Goal: Information Seeking & Learning: Learn about a topic

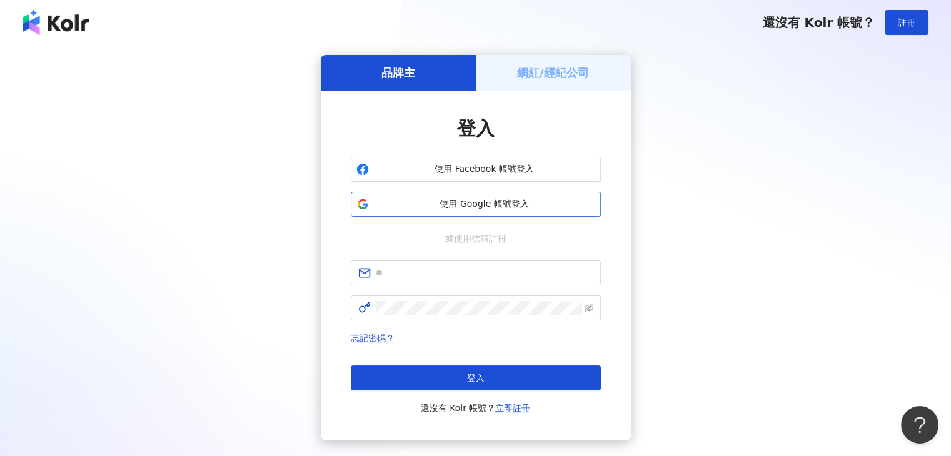
click at [487, 197] on button "使用 Google 帳號登入" at bounding box center [476, 204] width 250 height 25
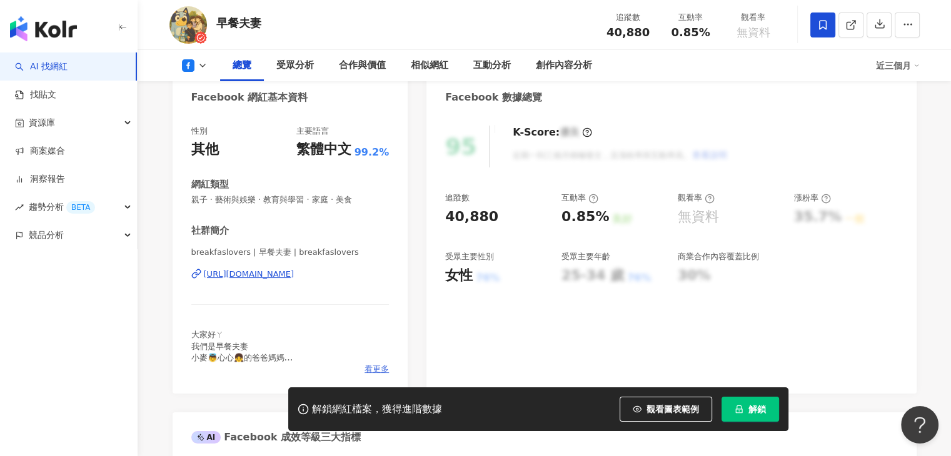
click at [369, 364] on span "看更多" at bounding box center [376, 369] width 24 height 11
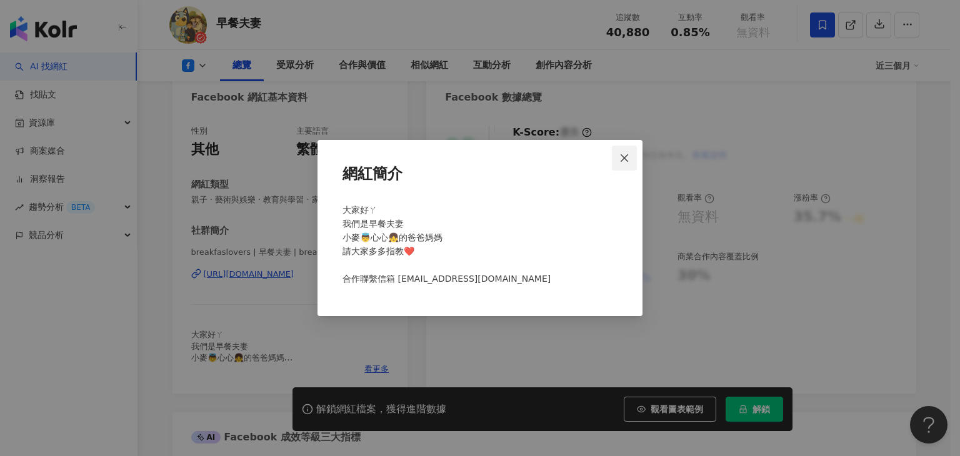
click at [623, 154] on icon "close" at bounding box center [624, 158] width 10 height 10
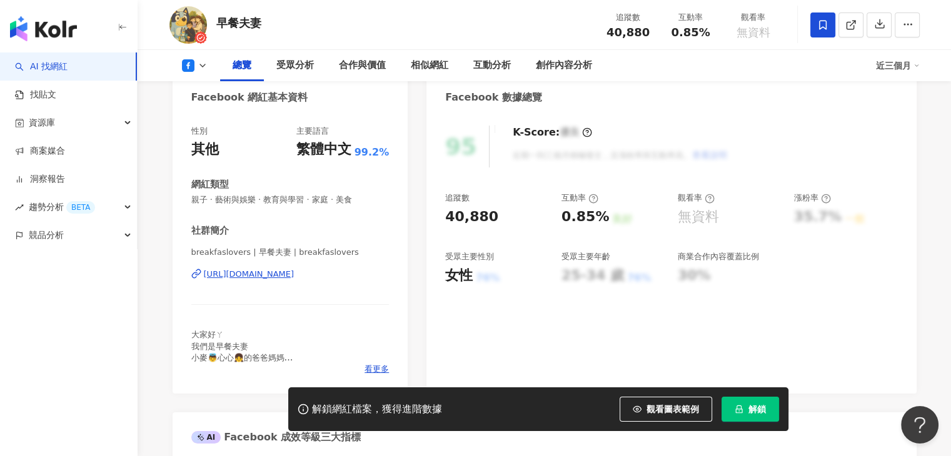
click at [209, 61] on button at bounding box center [194, 65] width 51 height 13
click at [353, 23] on div "早餐夫妻 追蹤數 40,880 互動率 0.85% 觀看率 無資料" at bounding box center [544, 24] width 800 height 49
